Goal: Task Accomplishment & Management: Use online tool/utility

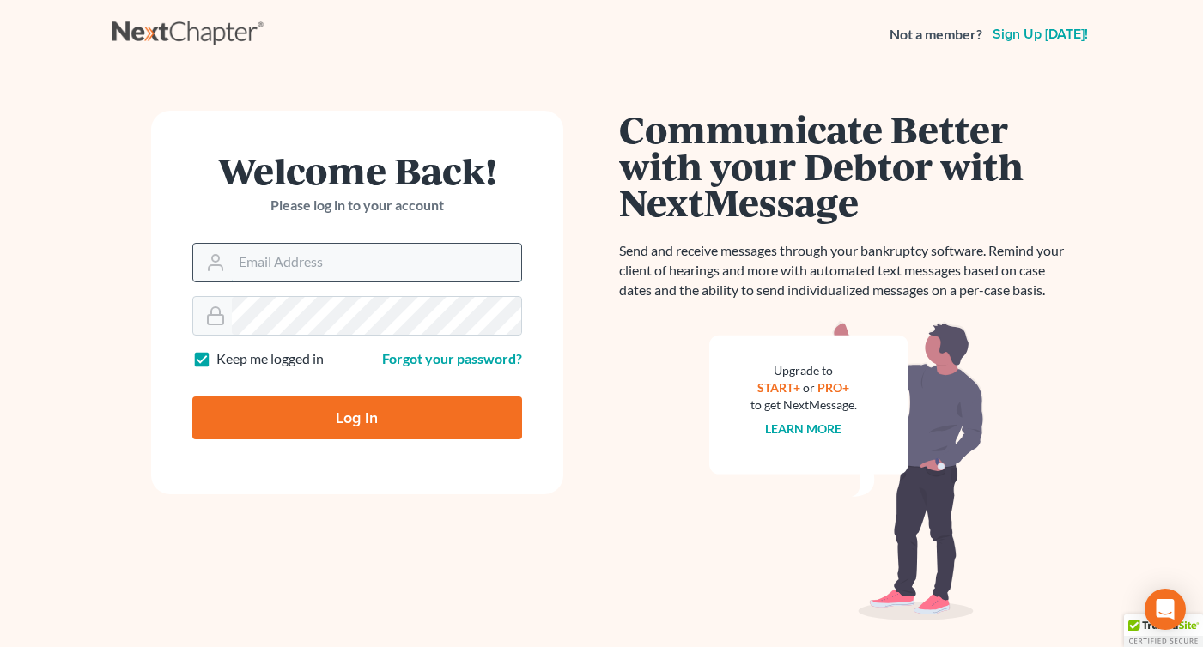
click at [233, 258] on input "Email Address" at bounding box center [376, 263] width 289 height 38
type input "[EMAIL_ADDRESS][DOMAIN_NAME]"
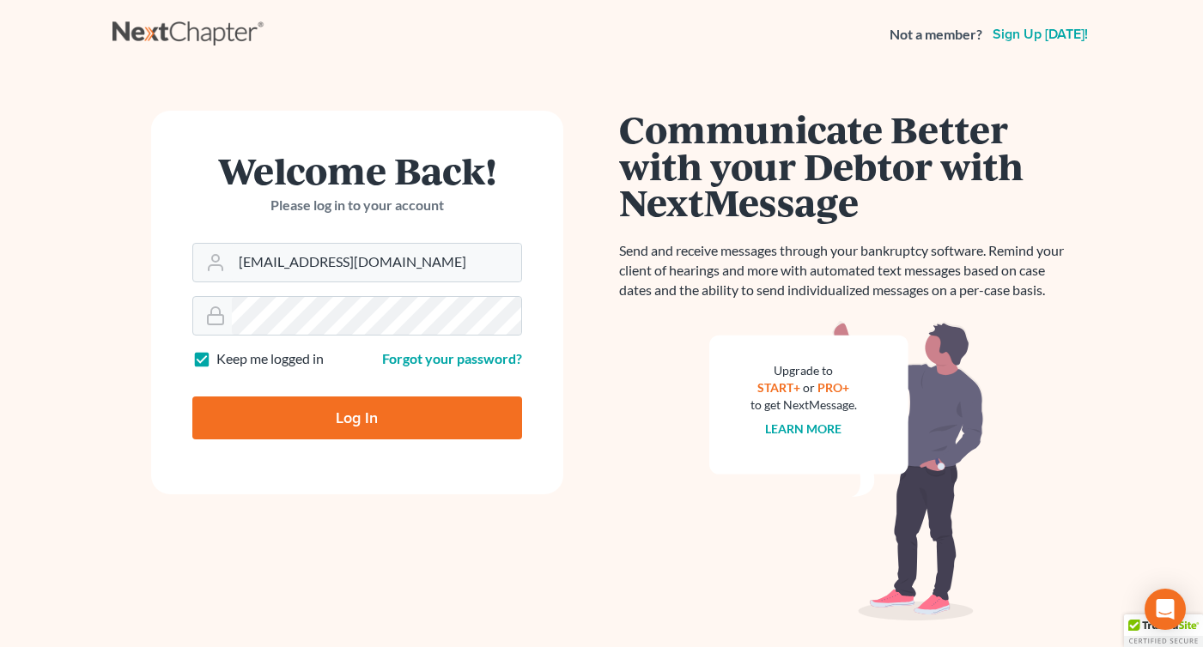
click at [353, 414] on input "Log In" at bounding box center [357, 418] width 330 height 43
type input "Thinking..."
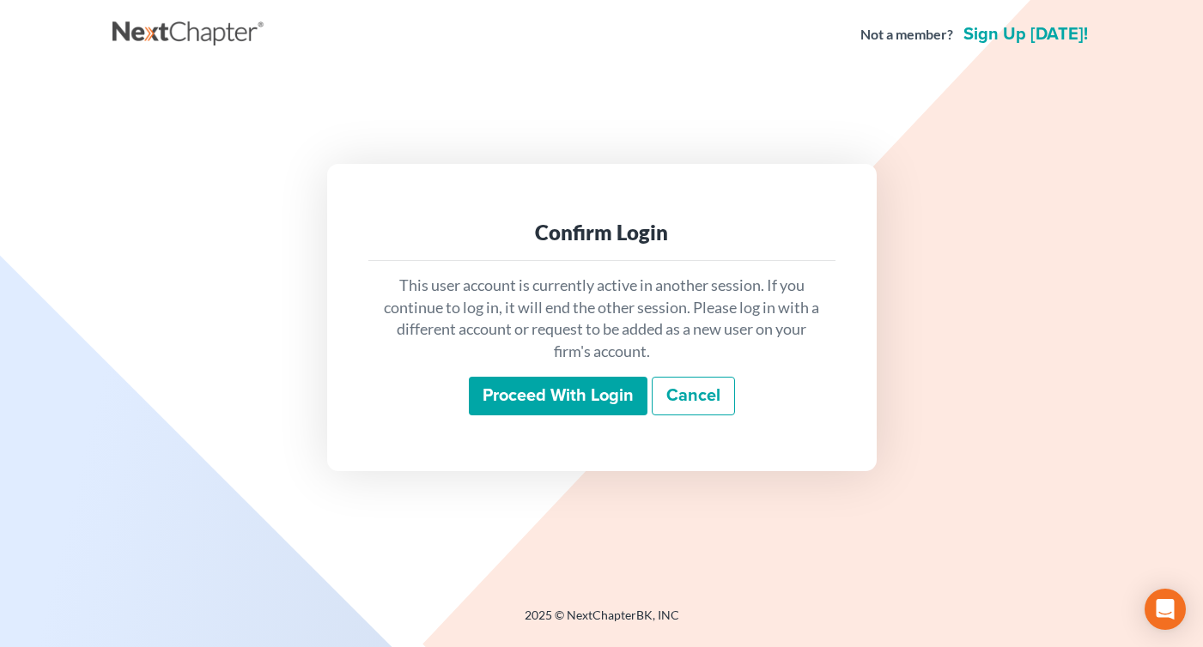
click at [530, 407] on input "Proceed with login" at bounding box center [558, 396] width 179 height 39
